Goal: Task Accomplishment & Management: Manage account settings

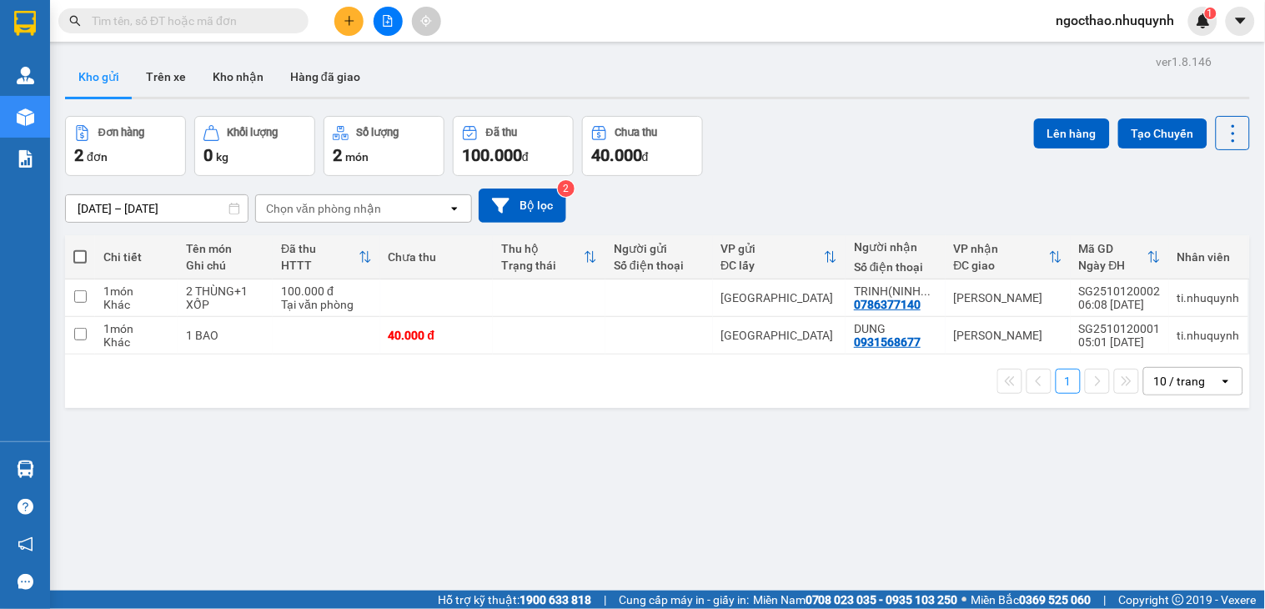
click at [387, 29] on button at bounding box center [388, 21] width 29 height 29
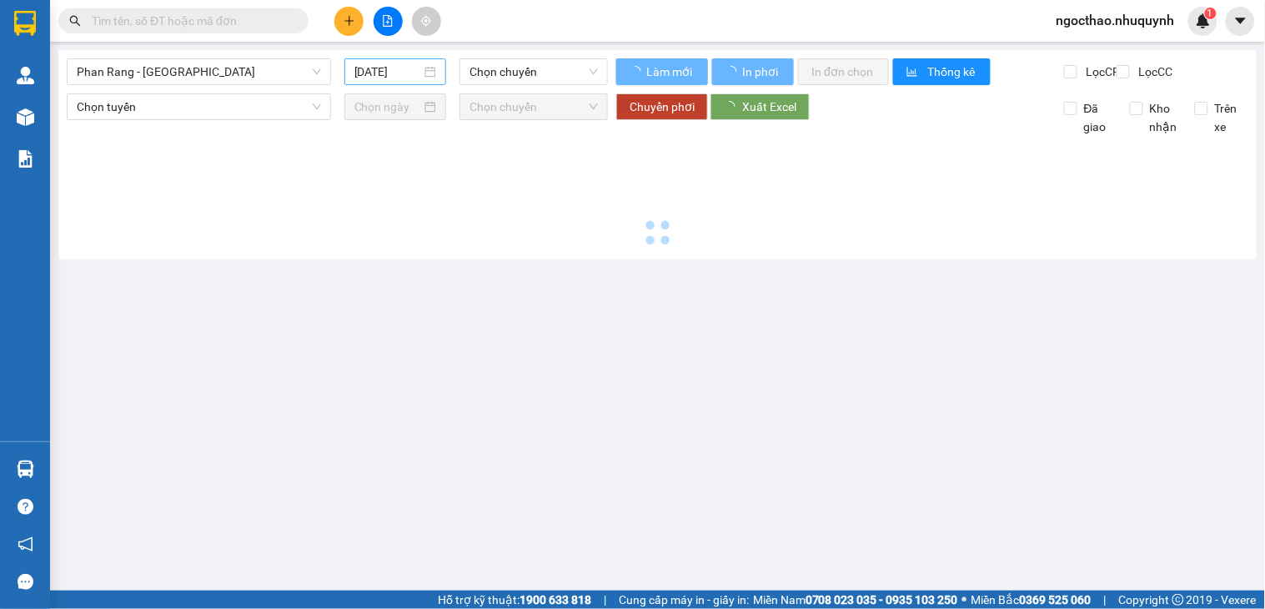
click at [386, 72] on input "12/10/2025" at bounding box center [388, 72] width 68 height 18
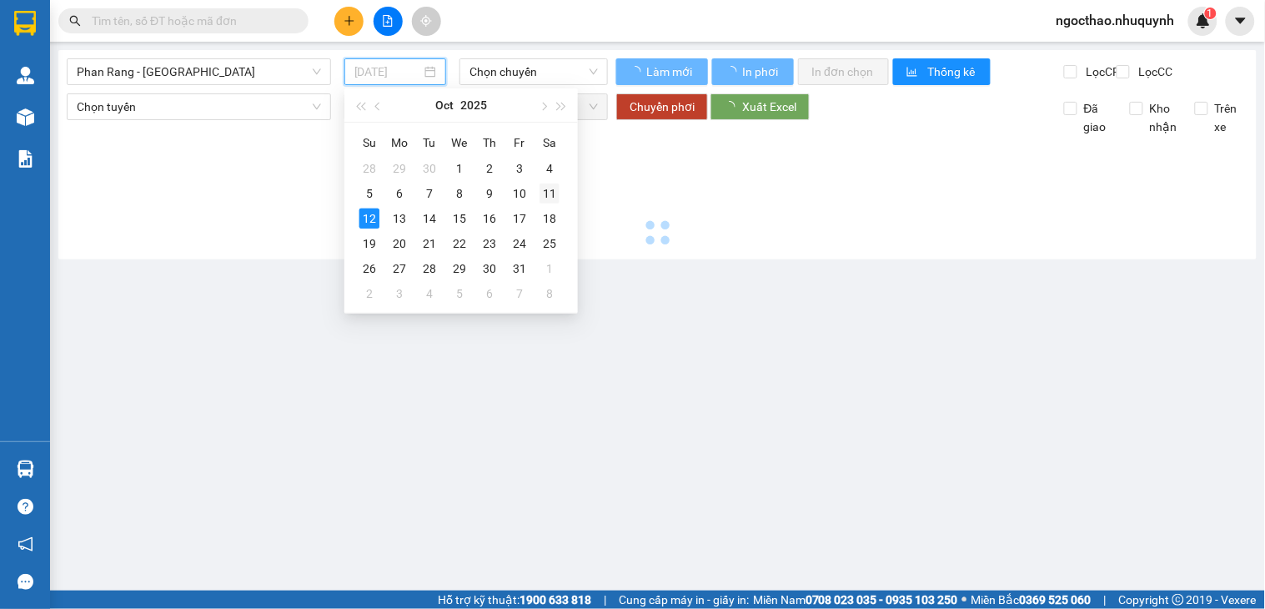
click at [546, 189] on div "11" at bounding box center [550, 193] width 20 height 20
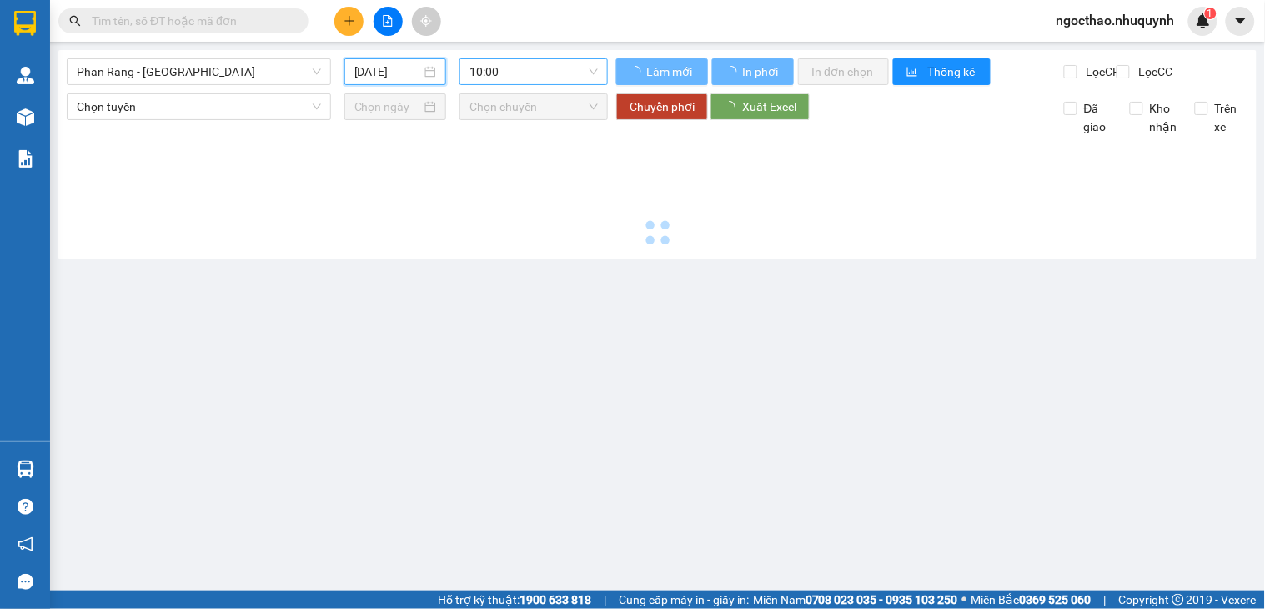
click at [551, 73] on span "10:00" at bounding box center [534, 71] width 128 height 25
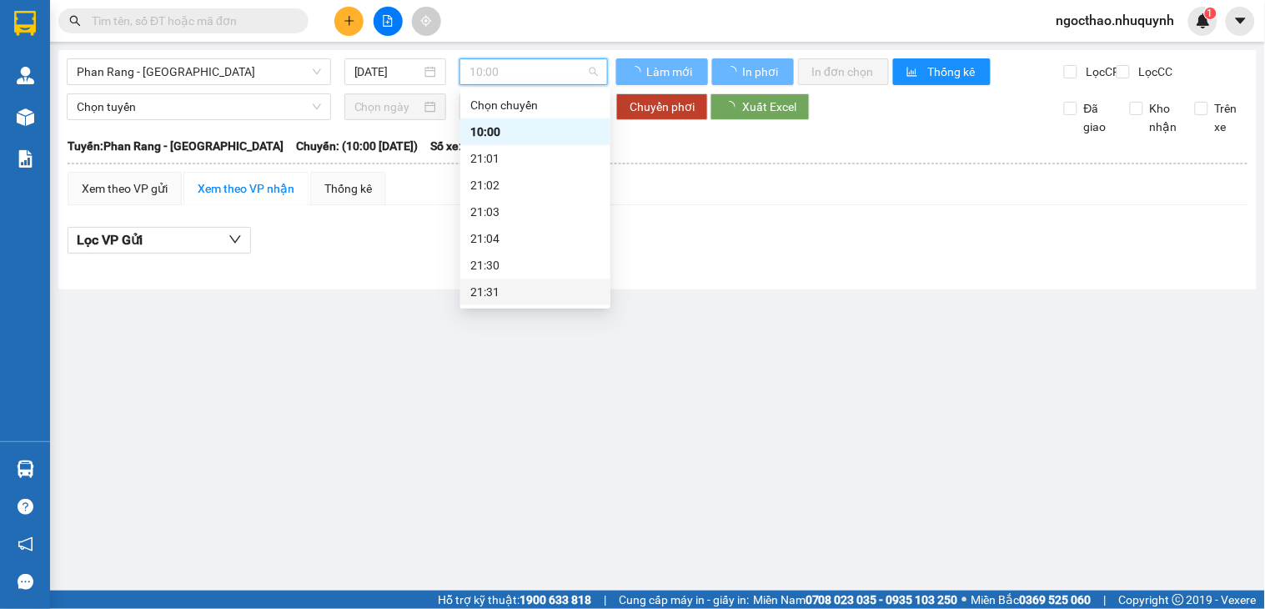
type input "11/10/2025"
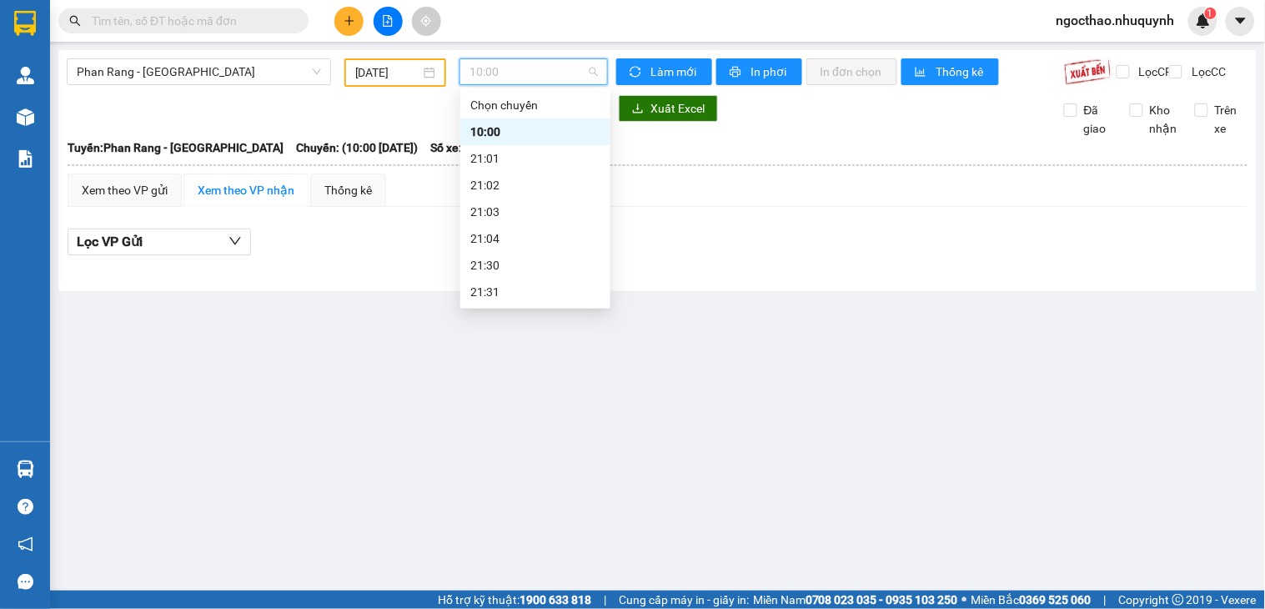
scroll to position [80, 0]
click at [539, 246] on div "22:00" at bounding box center [535, 238] width 130 height 18
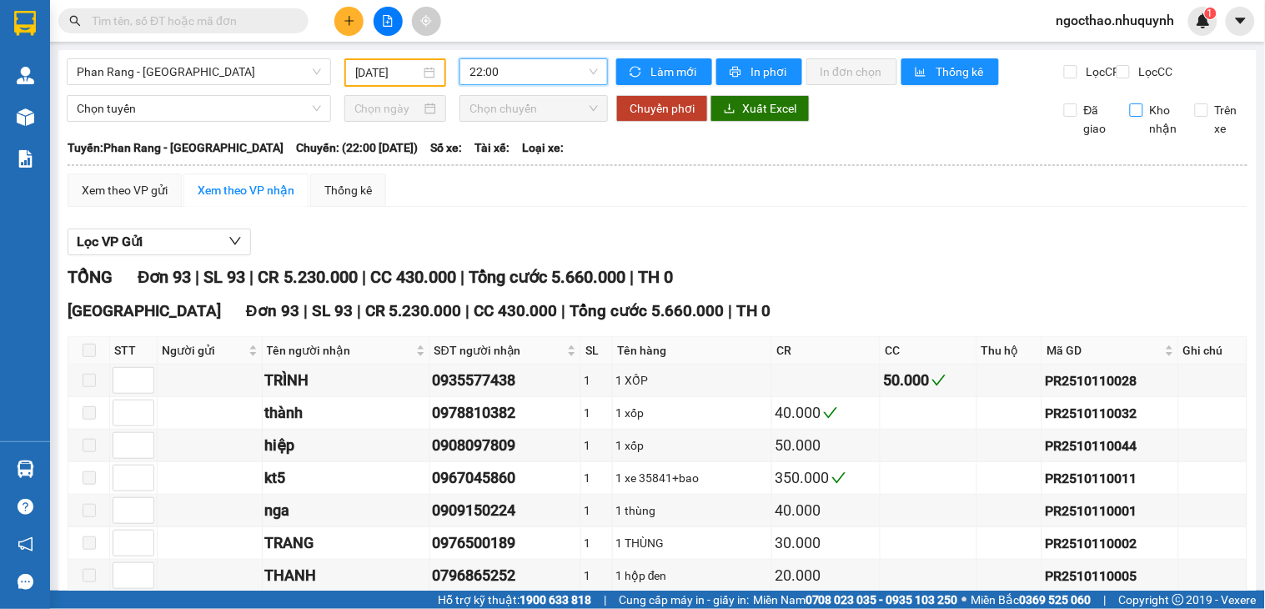
click at [1133, 75] on span "Lọc CC" at bounding box center [1154, 72] width 43 height 18
click at [1129, 75] on input "Lọc CC" at bounding box center [1125, 71] width 16 height 13
checkbox input "true"
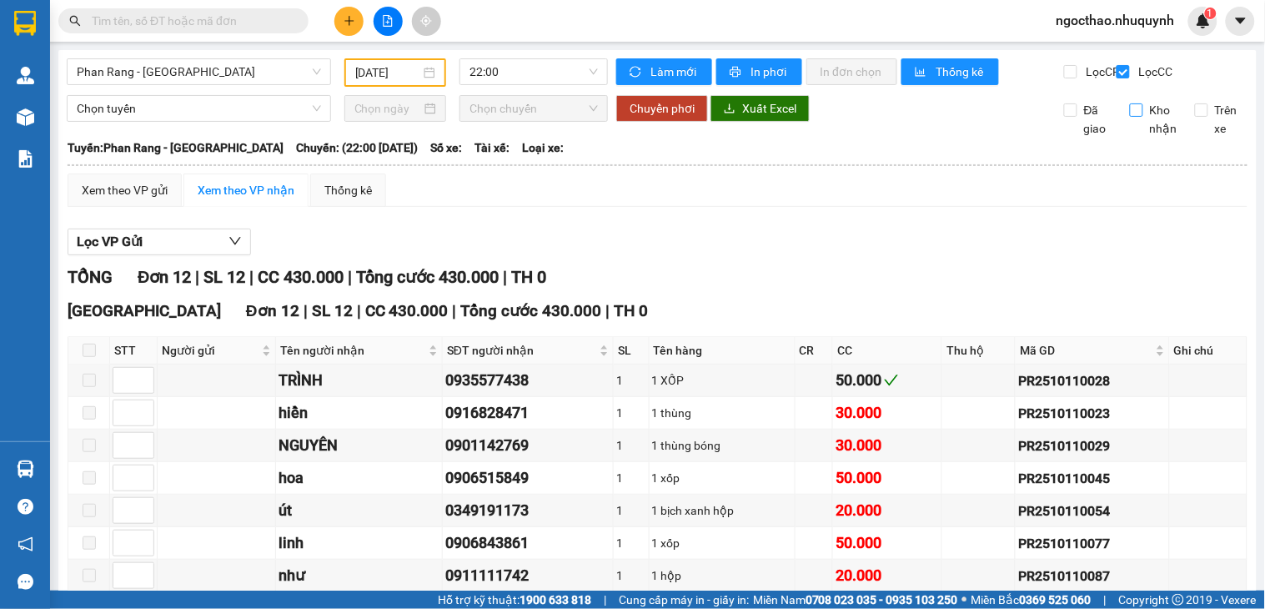
click at [1144, 136] on span "Kho nhận" at bounding box center [1164, 119] width 41 height 37
click at [1133, 117] on input "Kho nhận" at bounding box center [1136, 109] width 13 height 13
checkbox input "true"
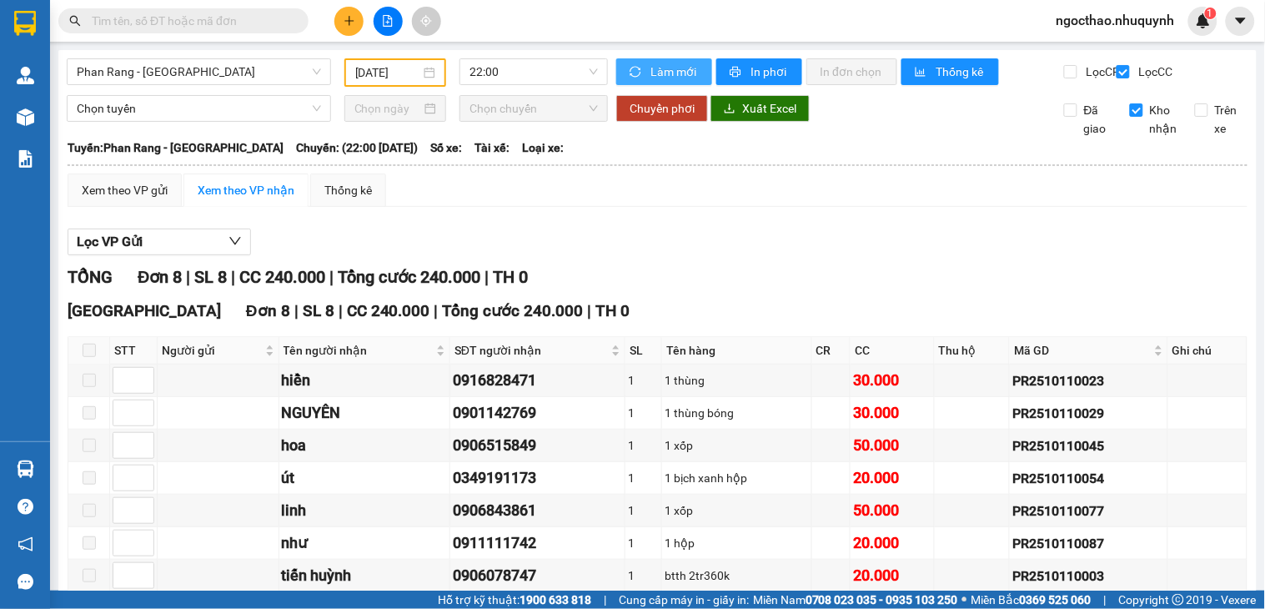
click at [651, 78] on span "Làm mới" at bounding box center [675, 72] width 48 height 18
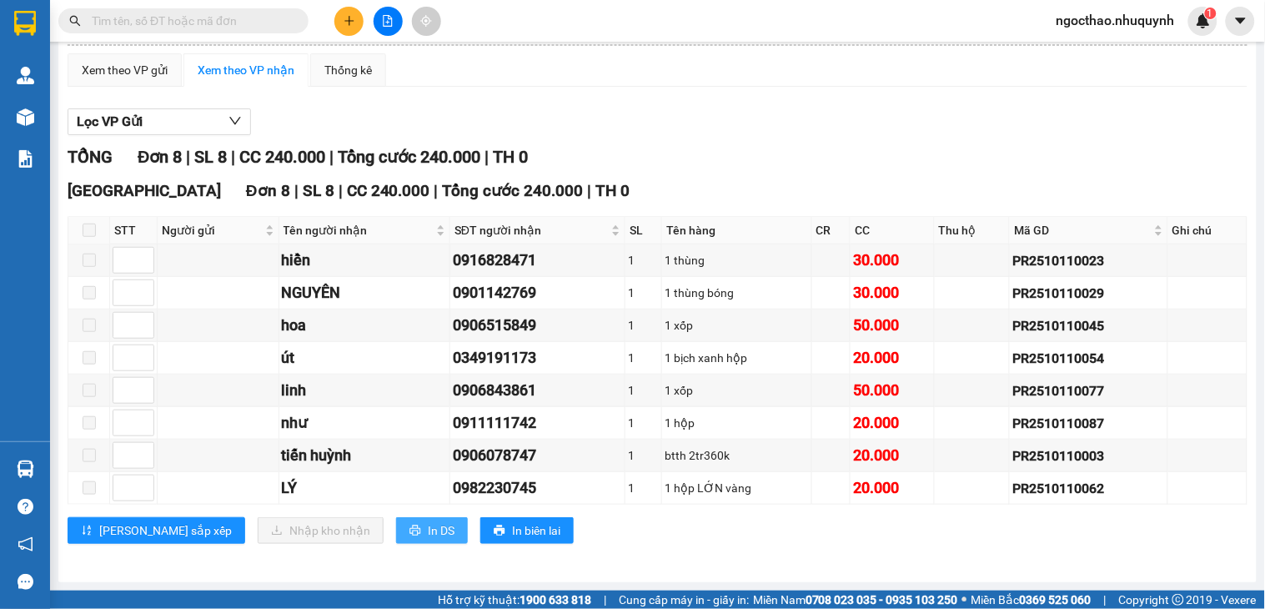
click at [396, 527] on button "In DS" at bounding box center [432, 530] width 72 height 27
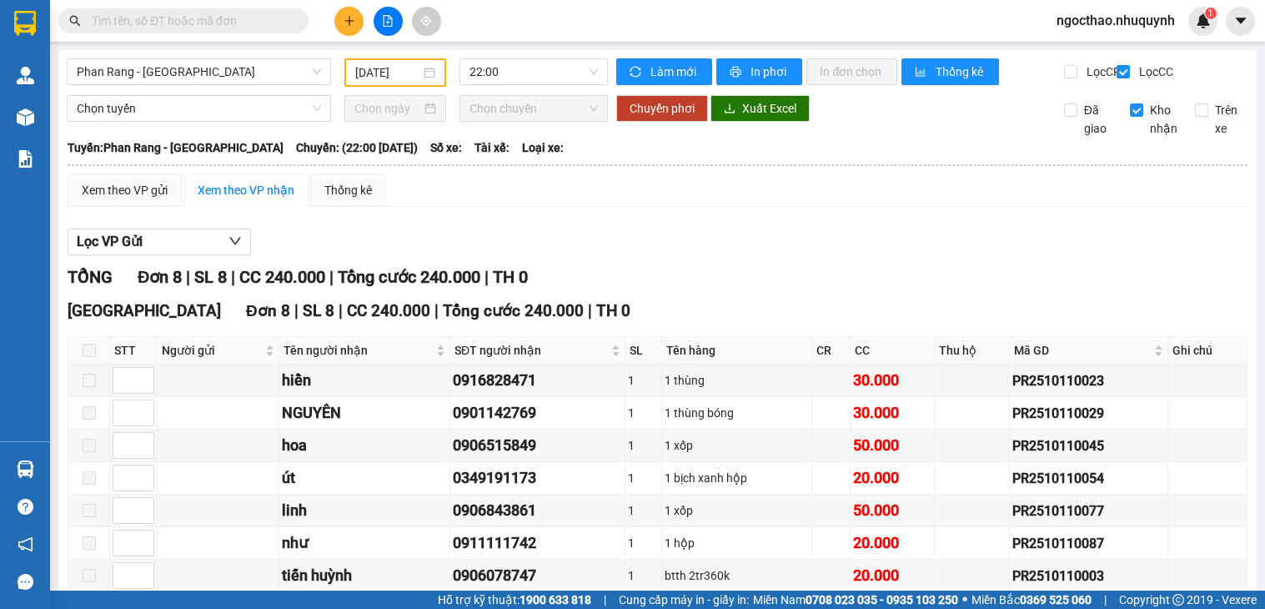
click at [210, 17] on input "text" at bounding box center [190, 21] width 197 height 18
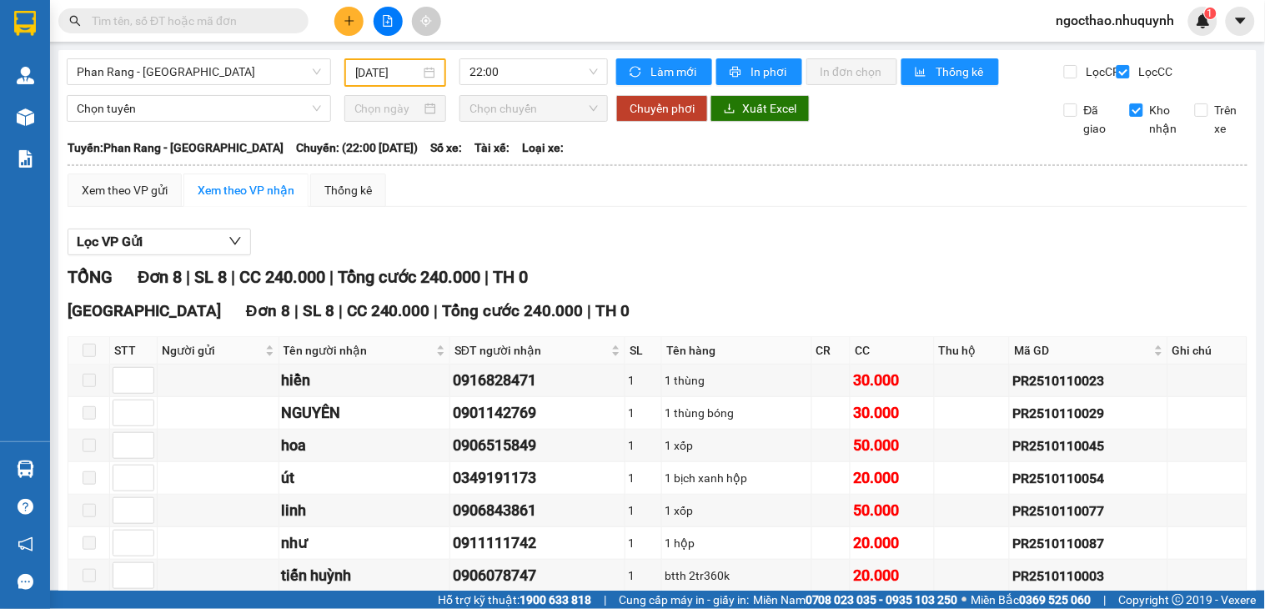
scroll to position [135, 0]
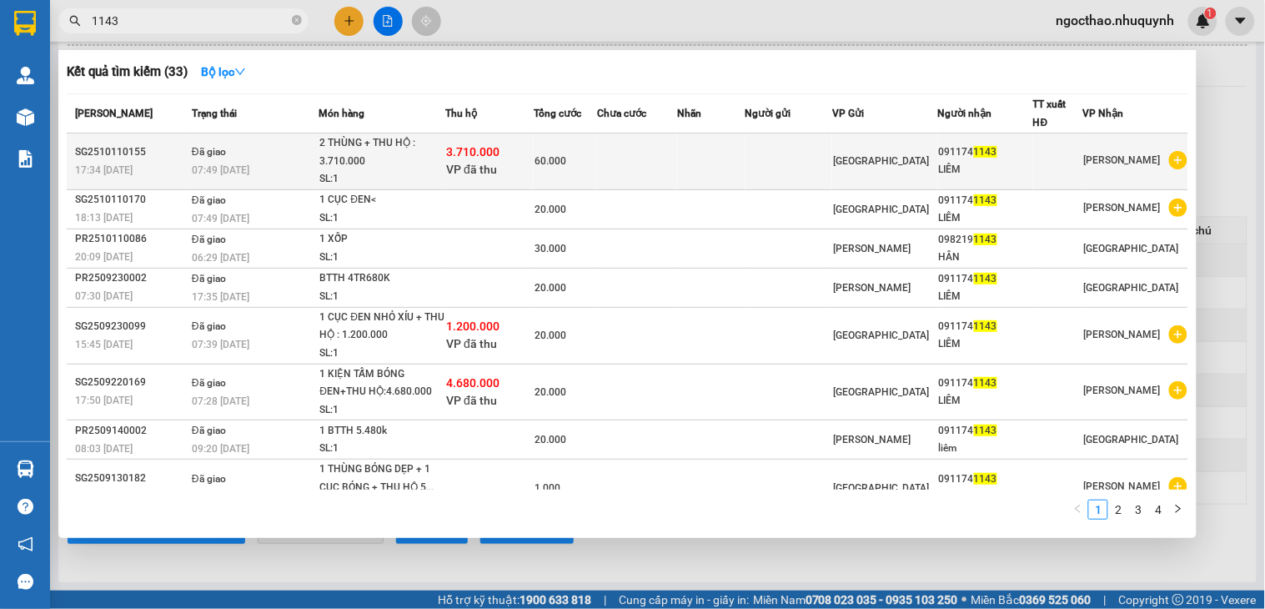
type input "1143"
click at [860, 162] on span "[GEOGRAPHIC_DATA]" at bounding box center [881, 161] width 96 height 12
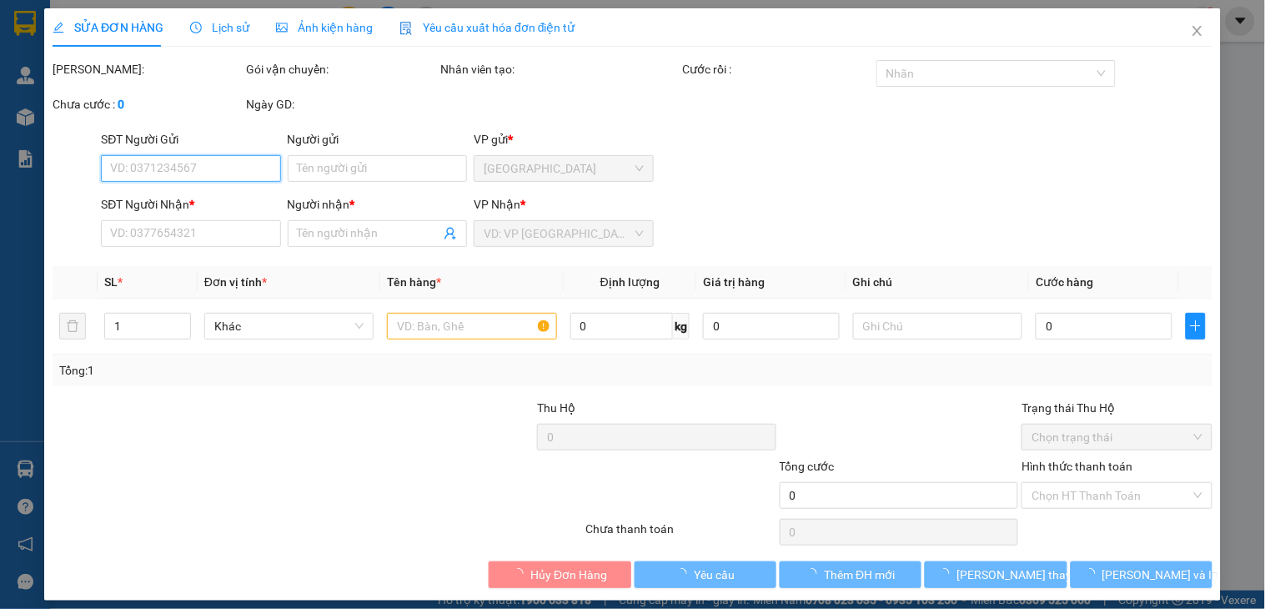
type input "0911741143"
type input "LIÊM"
type input "3.710.000"
type input "60.000"
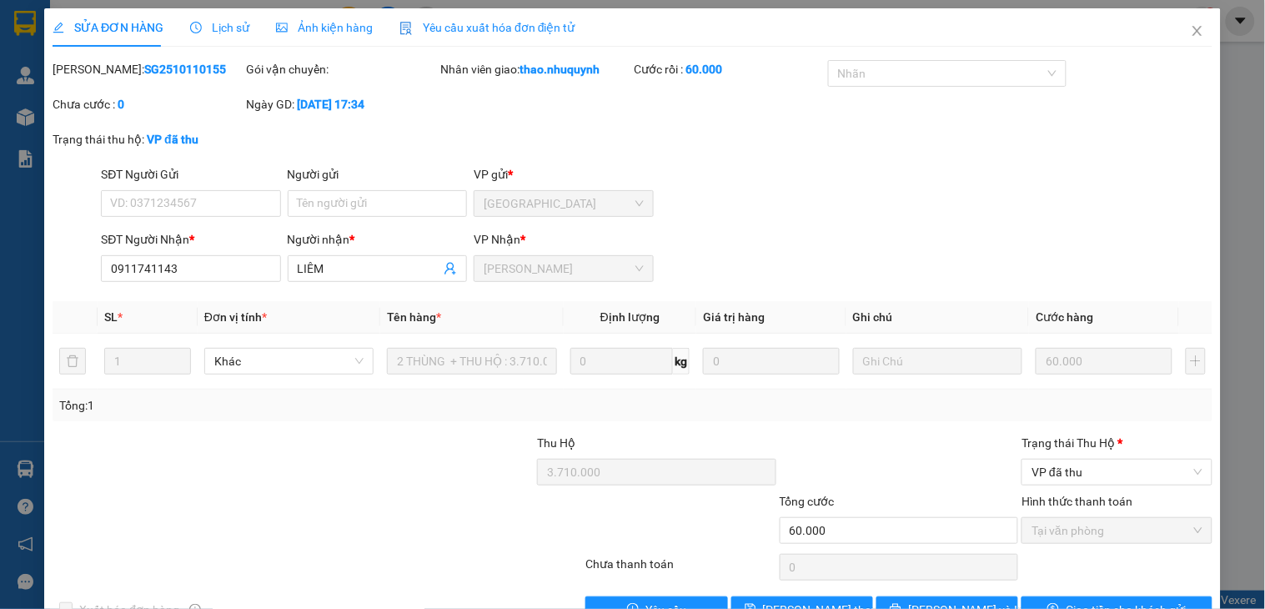
click at [256, 26] on div "SỬA ĐƠN HÀNG Lịch sử Ảnh kiện hàng Yêu cầu xuất hóa đơn điện tử" at bounding box center [314, 27] width 523 height 38
click at [1174, 39] on span "Close" at bounding box center [1197, 31] width 47 height 47
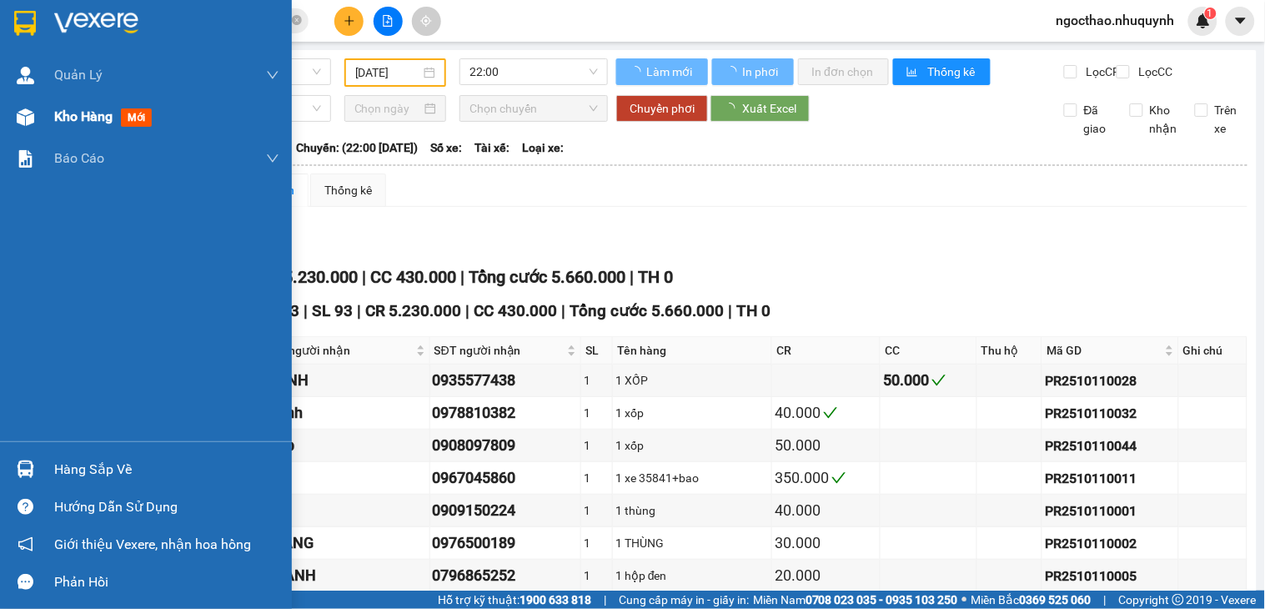
click at [88, 112] on span "Kho hàng" at bounding box center [83, 116] width 58 height 16
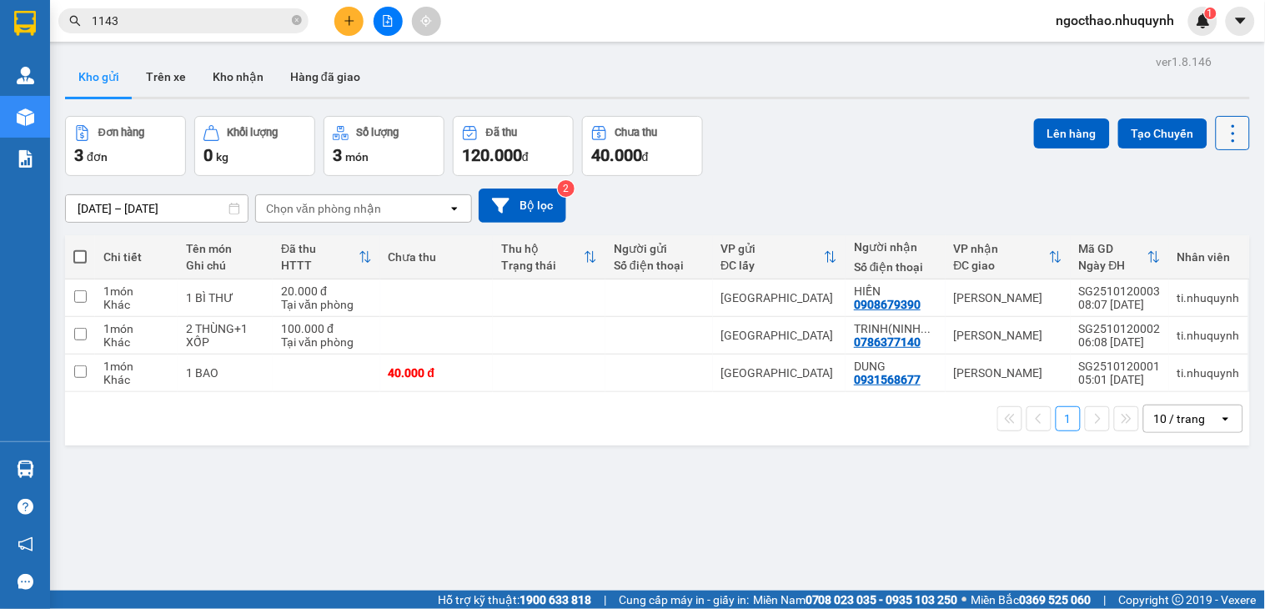
click at [1223, 126] on icon at bounding box center [1233, 133] width 23 height 23
click at [1197, 230] on span "Làm mới" at bounding box center [1194, 238] width 46 height 17
click at [1222, 136] on icon at bounding box center [1233, 133] width 23 height 23
click at [1180, 238] on span "Làm mới" at bounding box center [1194, 238] width 46 height 17
drag, startPoint x: 1137, startPoint y: 306, endPoint x: 1130, endPoint y: 296, distance: 12.0
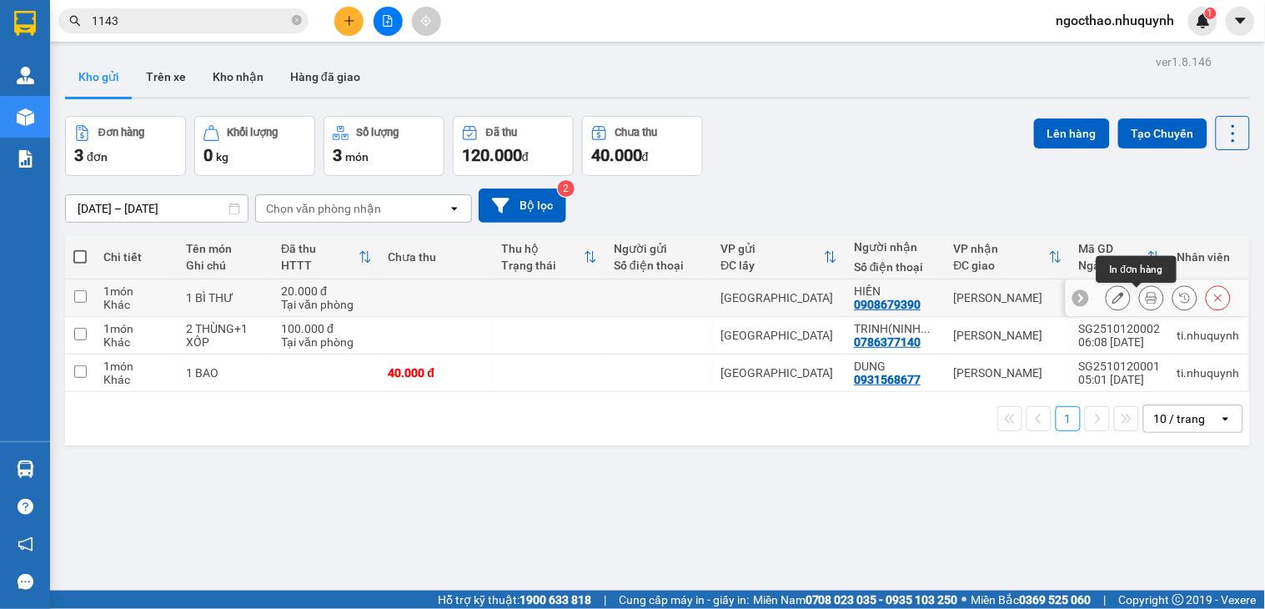
click at [1140, 306] on button at bounding box center [1151, 298] width 23 height 29
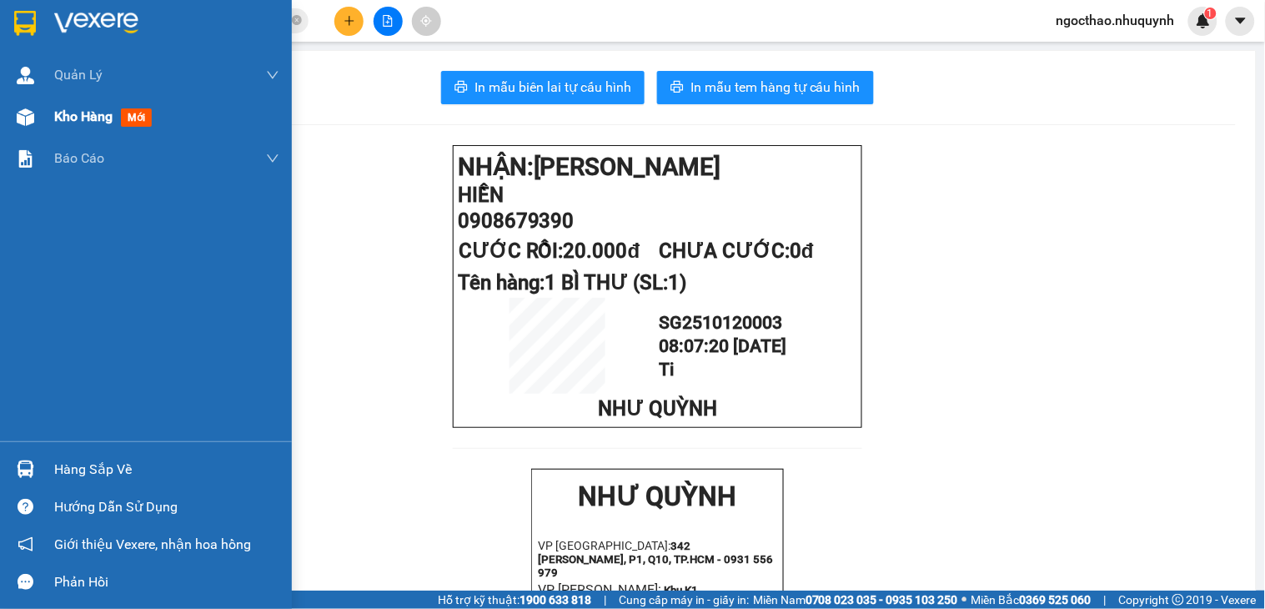
click at [79, 115] on span "Kho hàng" at bounding box center [83, 116] width 58 height 16
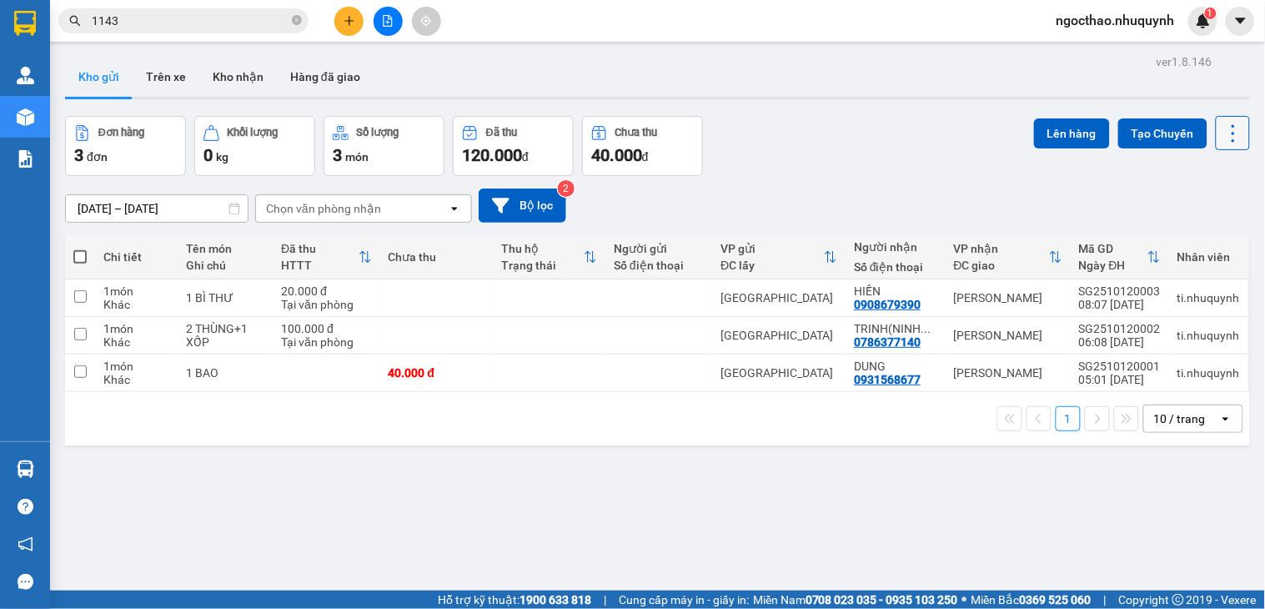
click at [1224, 123] on icon at bounding box center [1233, 133] width 23 height 23
click at [1182, 234] on span "Làm mới" at bounding box center [1194, 238] width 46 height 17
click at [1222, 136] on icon at bounding box center [1233, 133] width 23 height 23
click at [1186, 242] on span "Làm mới" at bounding box center [1194, 238] width 46 height 17
click at [1222, 143] on icon at bounding box center [1233, 133] width 23 height 23
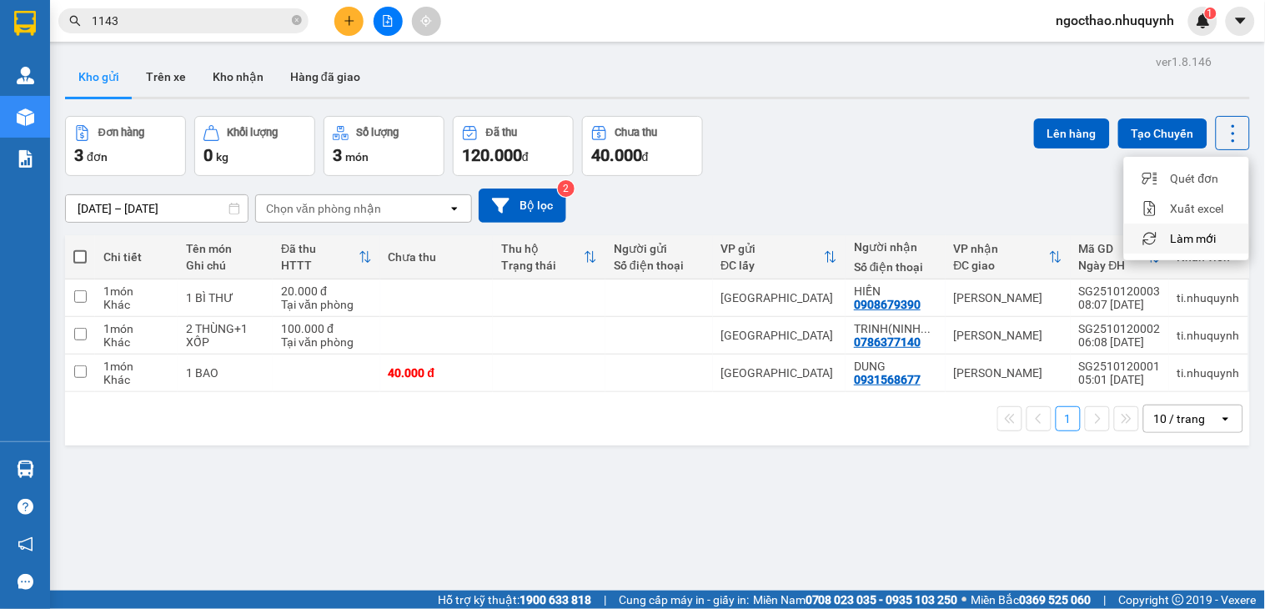
click at [1188, 237] on span "Làm mới" at bounding box center [1194, 238] width 46 height 17
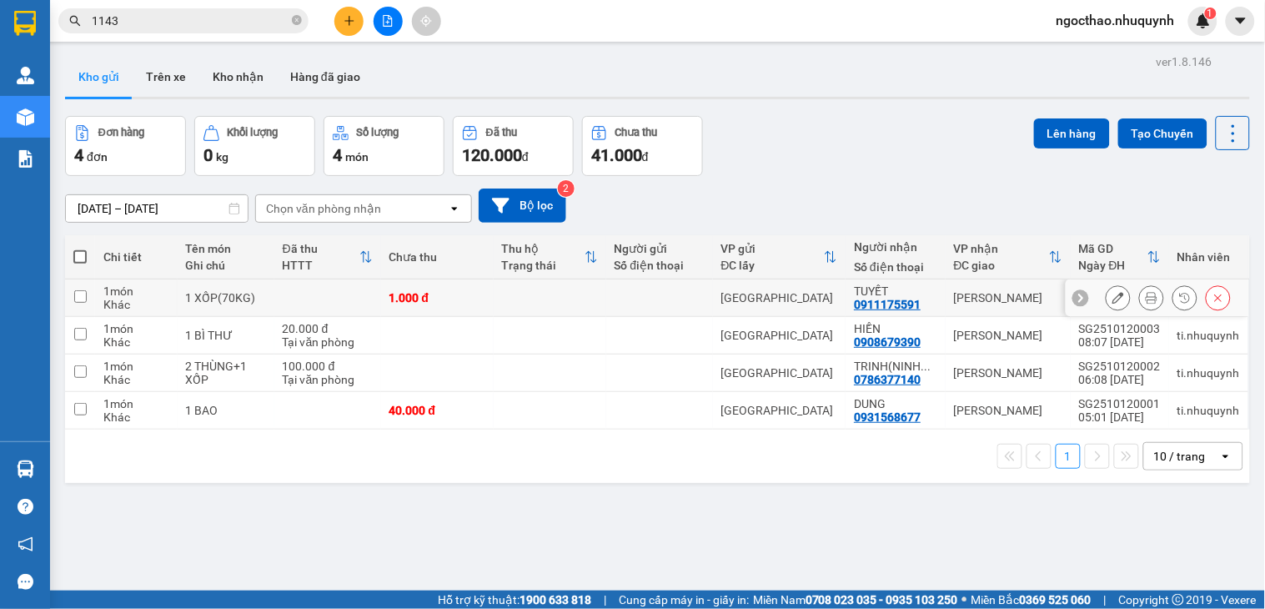
click at [1146, 301] on icon at bounding box center [1152, 298] width 12 height 12
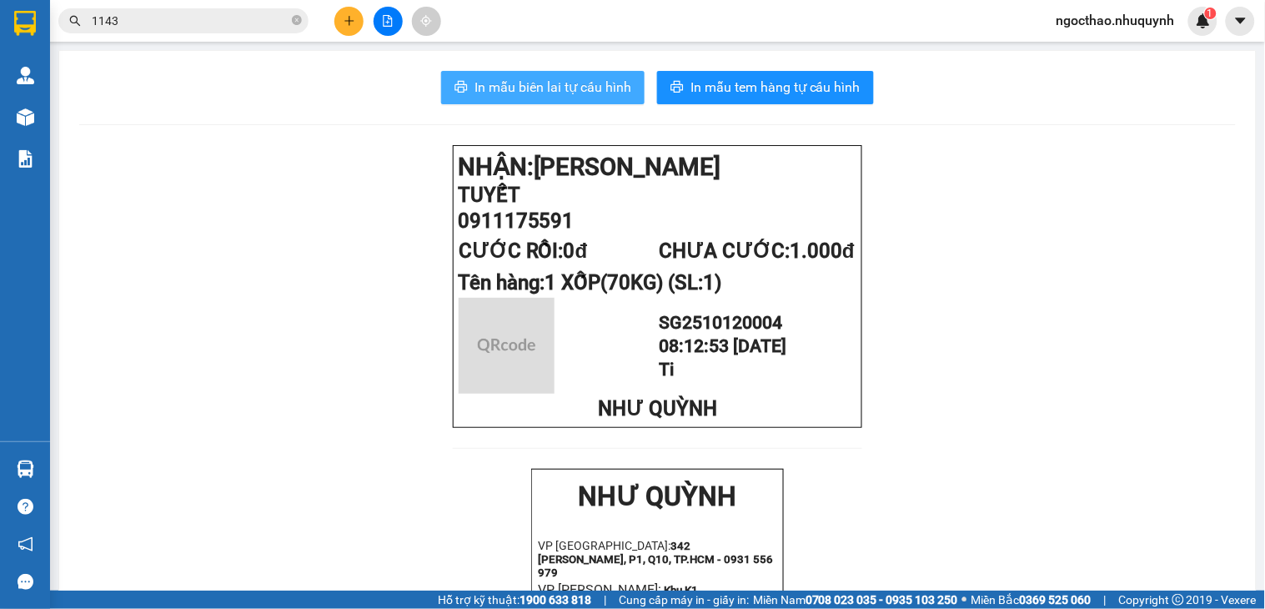
drag, startPoint x: 595, startPoint y: 78, endPoint x: 606, endPoint y: 77, distance: 10.9
click at [596, 78] on span "In mẫu biên lai tự cấu hình" at bounding box center [553, 87] width 157 height 21
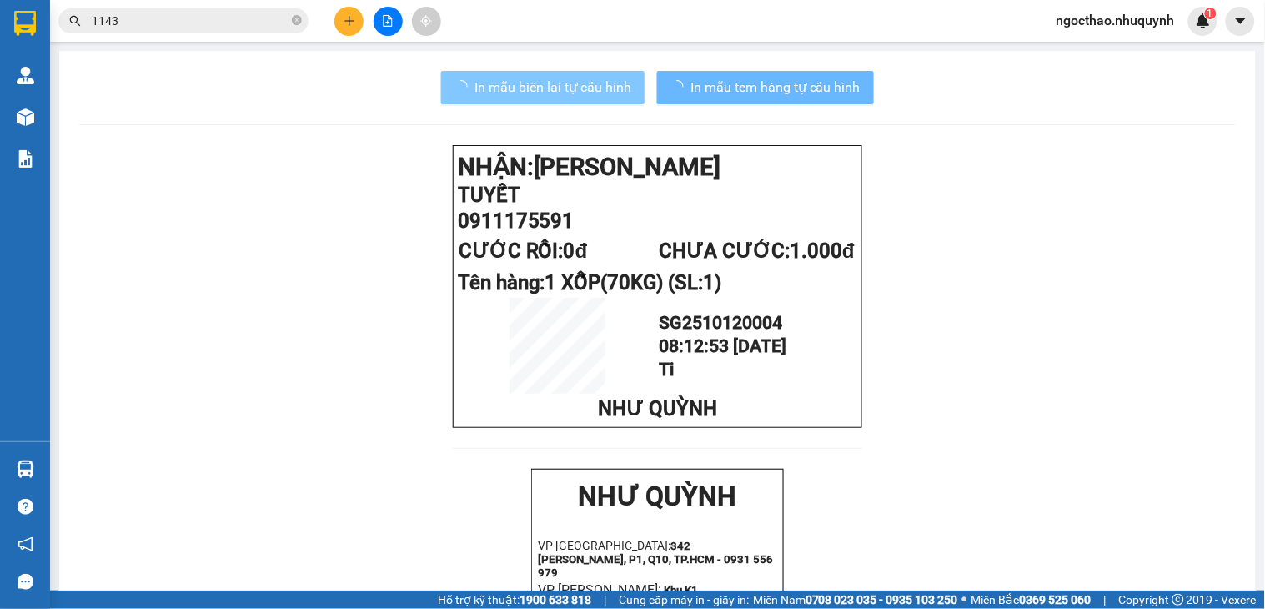
click at [612, 88] on span "In mẫu biên lai tự cấu hình" at bounding box center [553, 87] width 157 height 21
